Goal: Find specific page/section: Find specific page/section

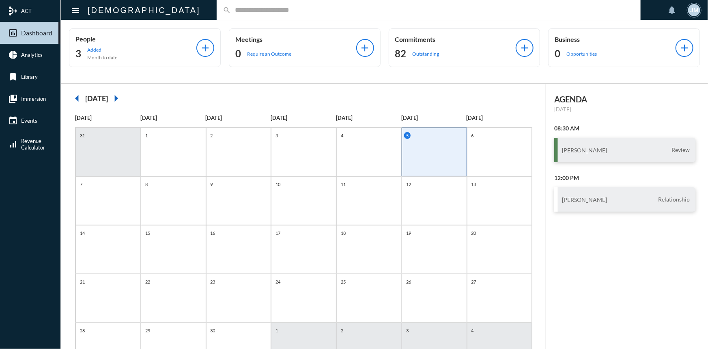
click at [233, 11] on input "text" at bounding box center [433, 9] width 404 height 7
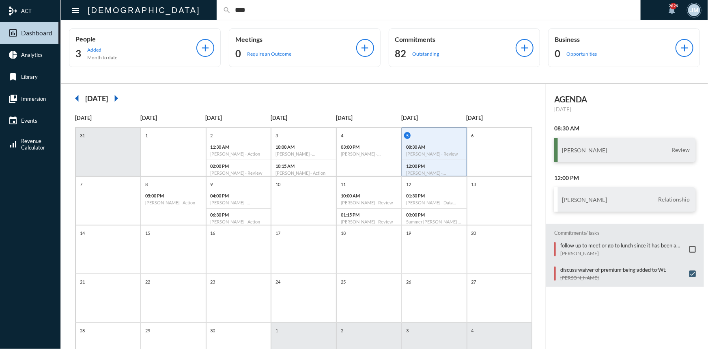
type input "****"
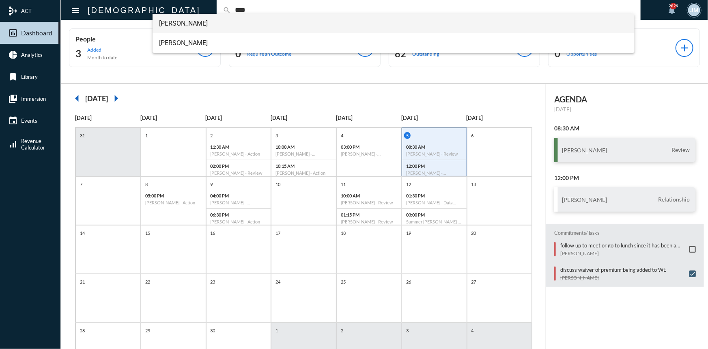
click at [196, 24] on span "[PERSON_NAME]" at bounding box center [393, 23] width 469 height 19
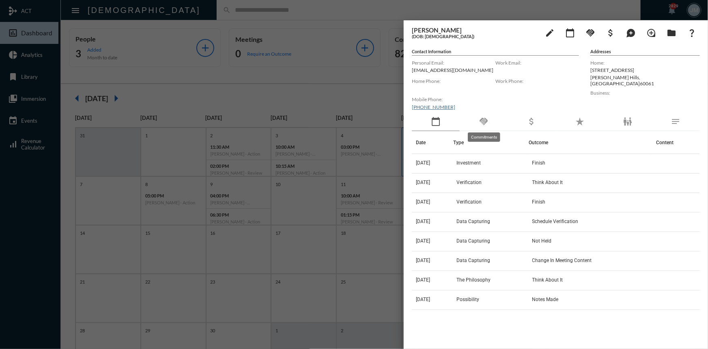
click at [484, 121] on mat-icon "handshake" at bounding box center [484, 121] width 10 height 10
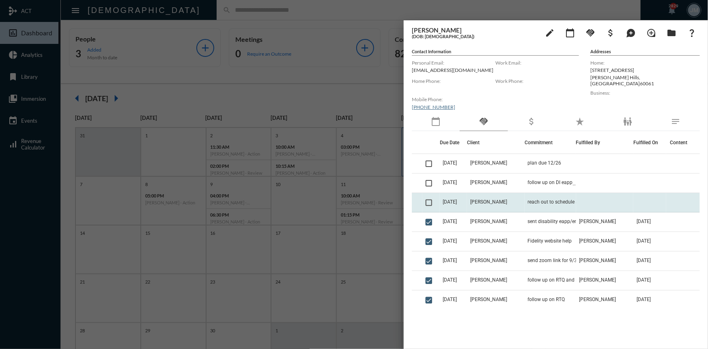
click at [508, 199] on td "[PERSON_NAME]" at bounding box center [495, 202] width 57 height 19
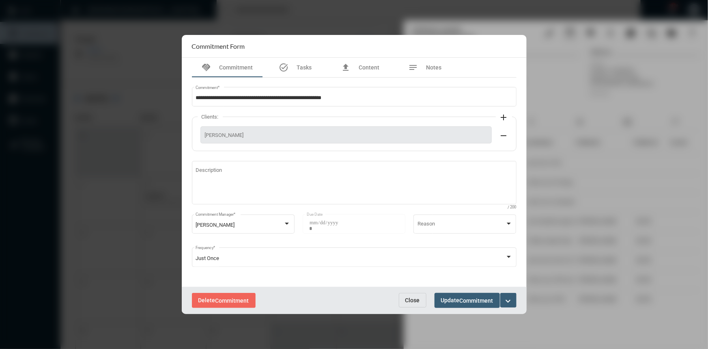
click at [423, 300] on button "Close" at bounding box center [413, 300] width 28 height 15
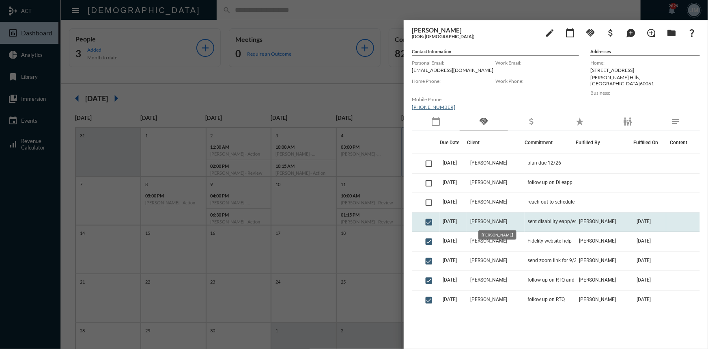
click at [496, 223] on span "[PERSON_NAME]" at bounding box center [488, 221] width 37 height 6
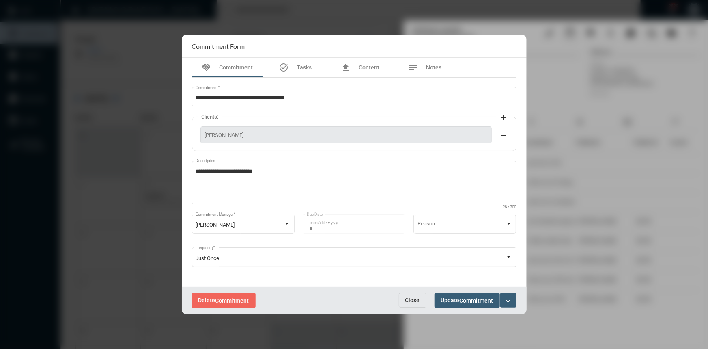
click at [412, 300] on span "Close" at bounding box center [412, 300] width 15 height 6
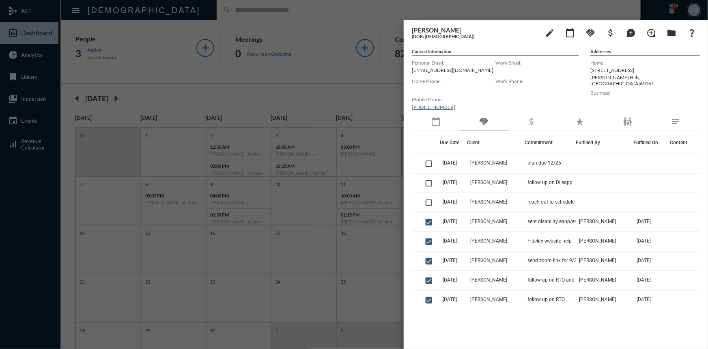
click at [397, 81] on div at bounding box center [354, 174] width 708 height 349
